Goal: Information Seeking & Learning: Compare options

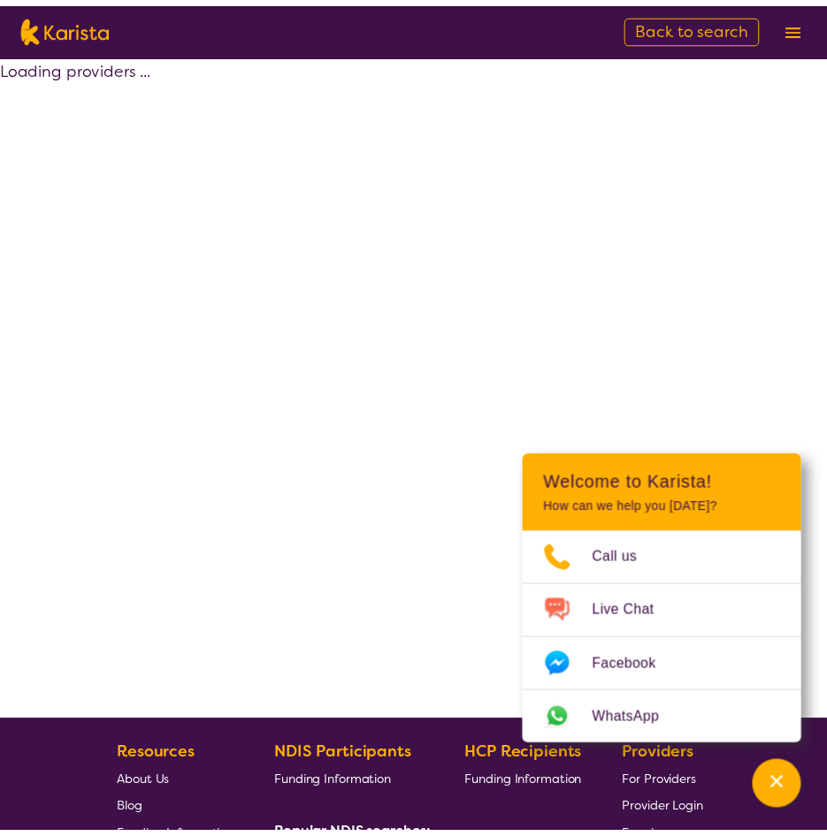
scroll to position [88, 0]
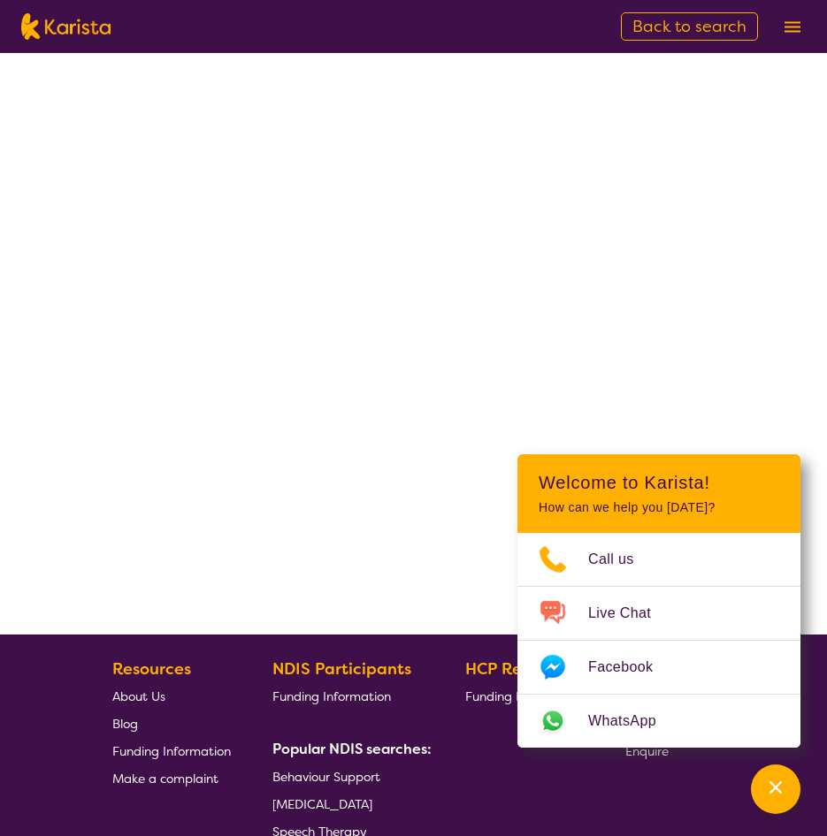
select select "by_score"
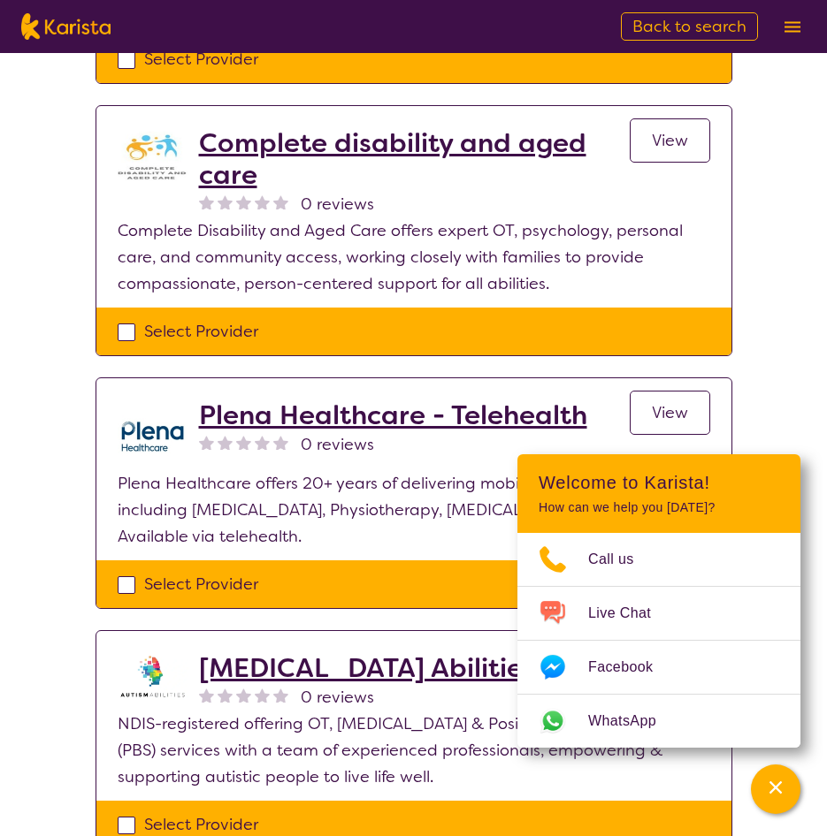
scroll to position [1768, 0]
